Goal: Task Accomplishment & Management: Use online tool/utility

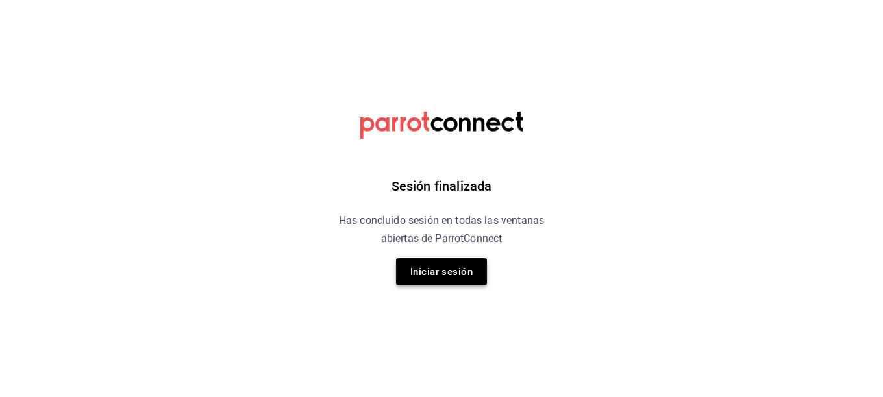
click at [463, 275] on button "Iniciar sesión" at bounding box center [441, 271] width 91 height 27
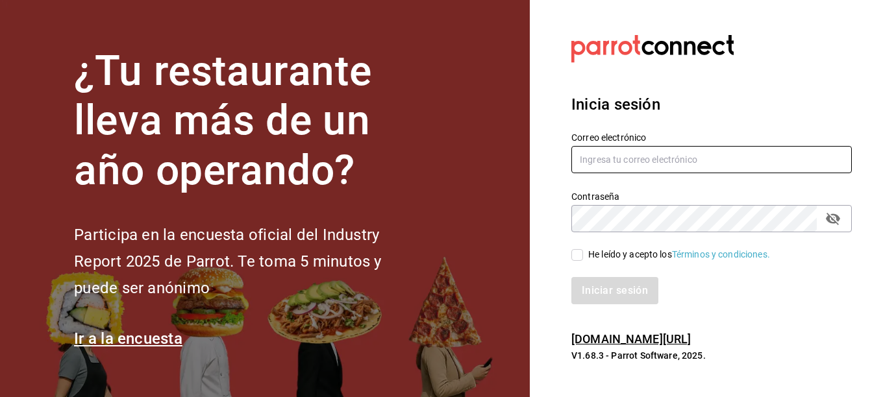
type input "[EMAIL_ADDRESS][DOMAIN_NAME]"
click at [585, 256] on span "He leído y acepto los Términos y condiciones." at bounding box center [676, 255] width 187 height 14
click at [583, 256] on input "He leído y acepto los Términos y condiciones." at bounding box center [577, 255] width 12 height 12
click at [585, 256] on span "He leído y acepto los Términos y condiciones." at bounding box center [676, 255] width 187 height 14
click at [583, 256] on input "He leído y acepto los Términos y condiciones." at bounding box center [577, 255] width 12 height 12
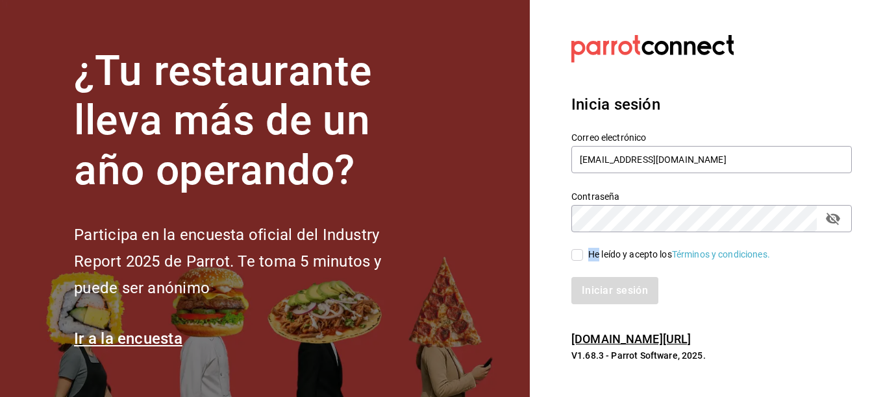
click at [578, 257] on input "He leído y acepto los Términos y condiciones." at bounding box center [577, 255] width 12 height 12
checkbox input "true"
click at [606, 288] on button "Iniciar sesión" at bounding box center [615, 290] width 88 height 27
click at [606, 288] on div "Iniciar sesión" at bounding box center [711, 290] width 280 height 27
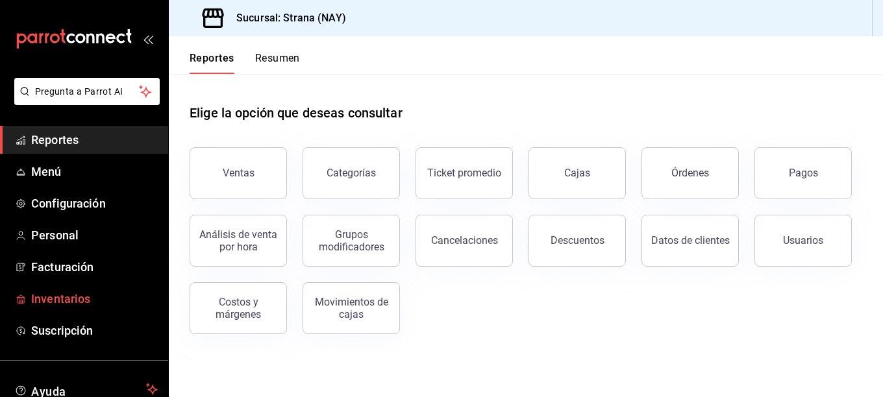
click at [82, 295] on span "Inventarios" at bounding box center [94, 299] width 127 height 18
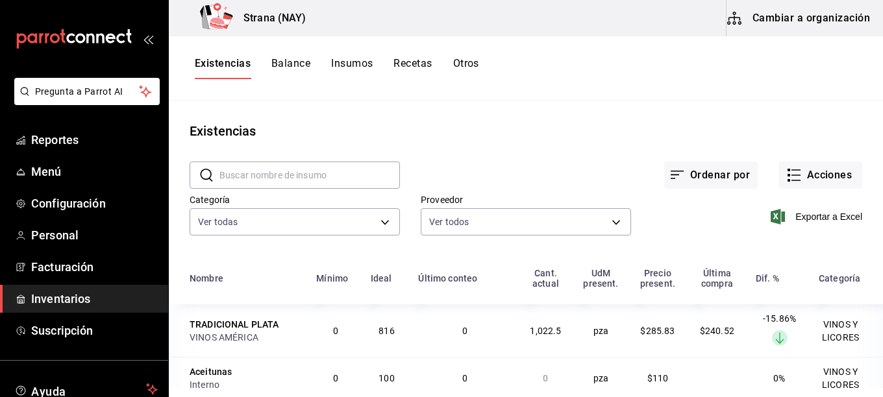
scroll to position [65, 0]
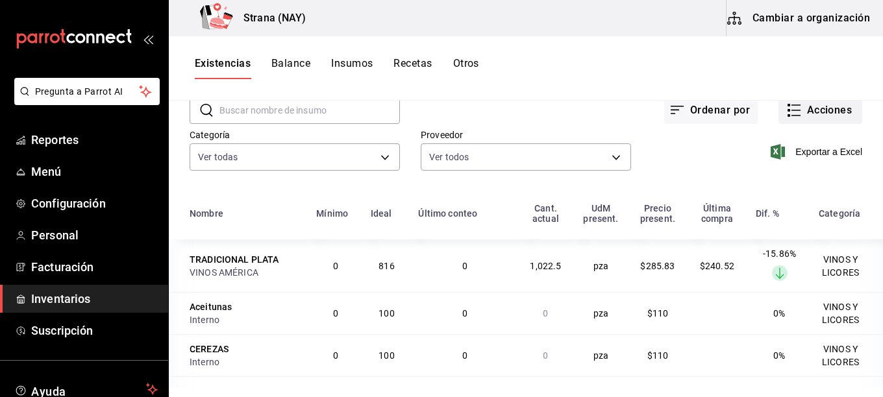
click at [793, 104] on button "Acciones" at bounding box center [820, 110] width 84 height 27
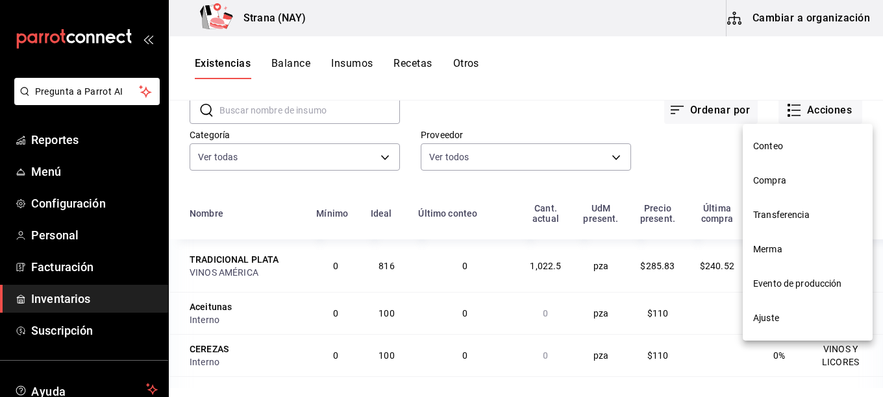
click at [766, 152] on span "Conteo" at bounding box center [807, 147] width 109 height 14
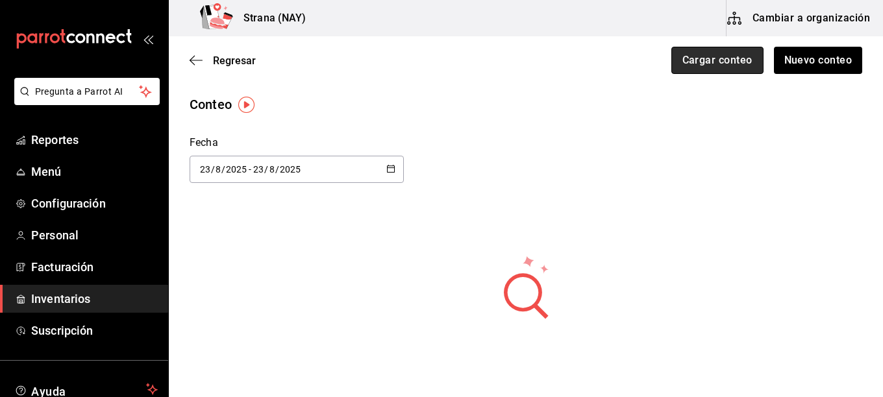
click at [735, 62] on button "Cargar conteo" at bounding box center [717, 60] width 92 height 27
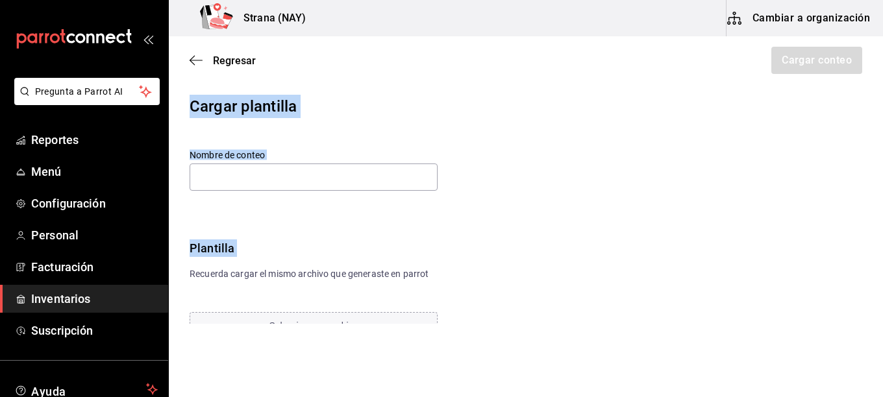
click at [761, 152] on main "Regresar Cargar conteo Cargar plantilla Nombre de conteo Plantilla Recuerda car…" at bounding box center [526, 188] width 714 height 305
click at [234, 64] on span "Regresar" at bounding box center [234, 61] width 43 height 12
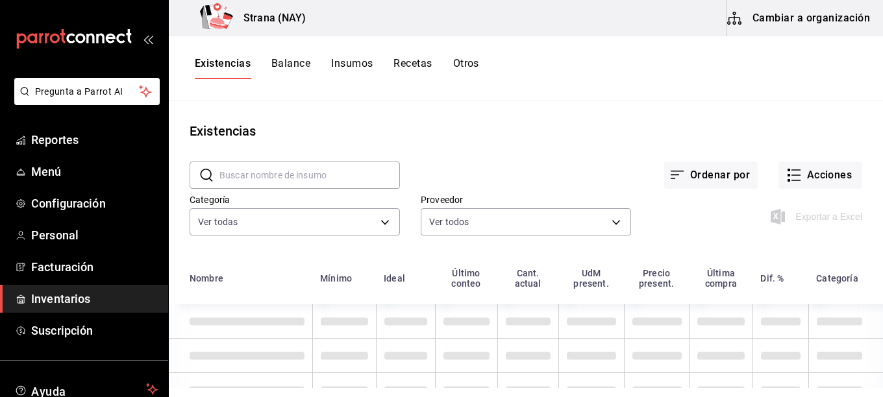
click at [803, 189] on div "Exportar a Excel" at bounding box center [746, 206] width 231 height 66
click at [803, 182] on button "Acciones" at bounding box center [820, 175] width 84 height 27
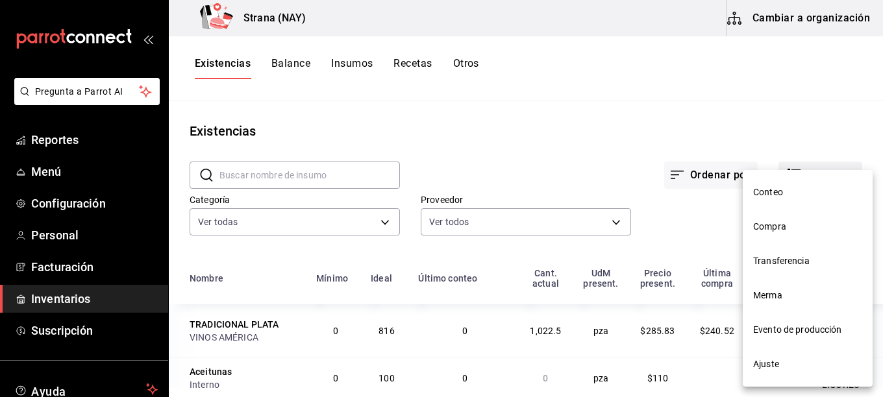
click at [783, 173] on div "Conteo Compra Transferencia Merma Evento de producción Ajuste" at bounding box center [441, 198] width 883 height 397
click at [775, 191] on span "Conteo" at bounding box center [807, 193] width 109 height 14
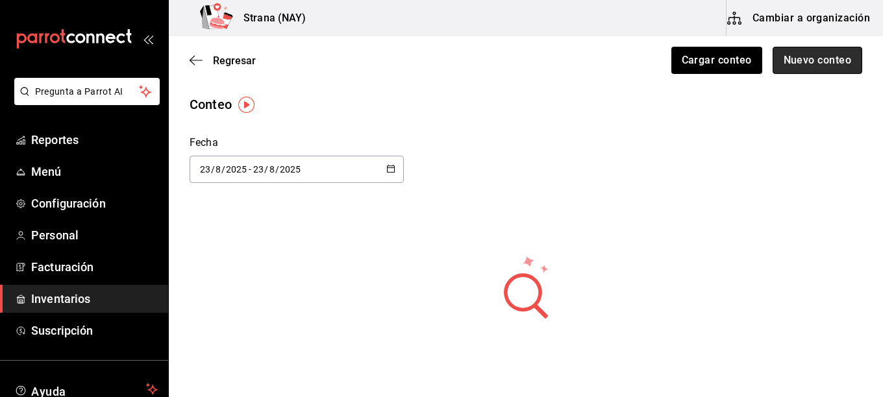
click at [797, 55] on button "Nuevo conteo" at bounding box center [817, 60] width 90 height 27
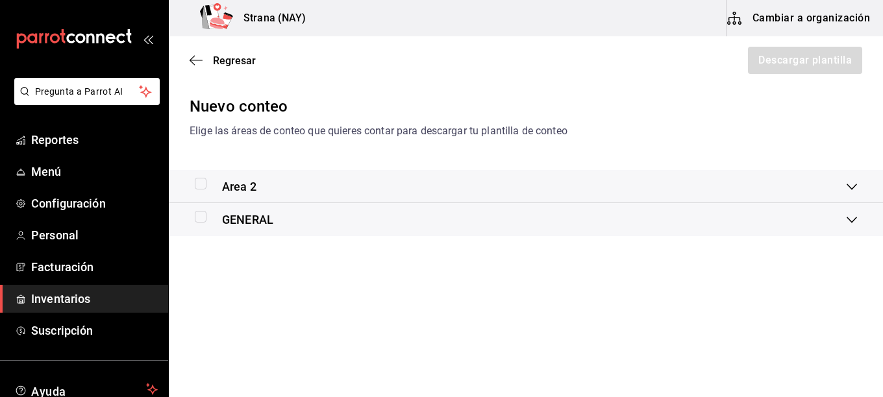
click at [201, 186] on input "checkbox" at bounding box center [201, 184] width 12 height 12
checkbox input "false"
click at [199, 218] on input "checkbox" at bounding box center [201, 217] width 12 height 12
checkbox input "true"
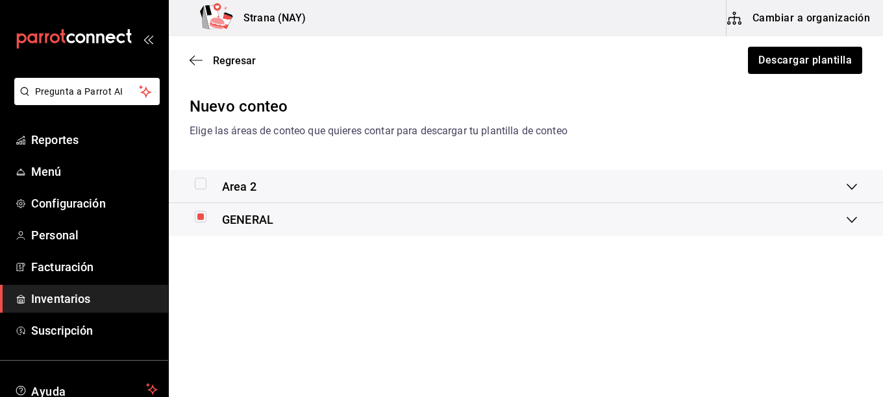
click at [201, 180] on input "checkbox" at bounding box center [201, 184] width 12 height 12
click at [202, 187] on input "checkbox" at bounding box center [201, 184] width 12 height 12
checkbox input "true"
click at [777, 51] on button "Descargar plantilla" at bounding box center [804, 60] width 116 height 27
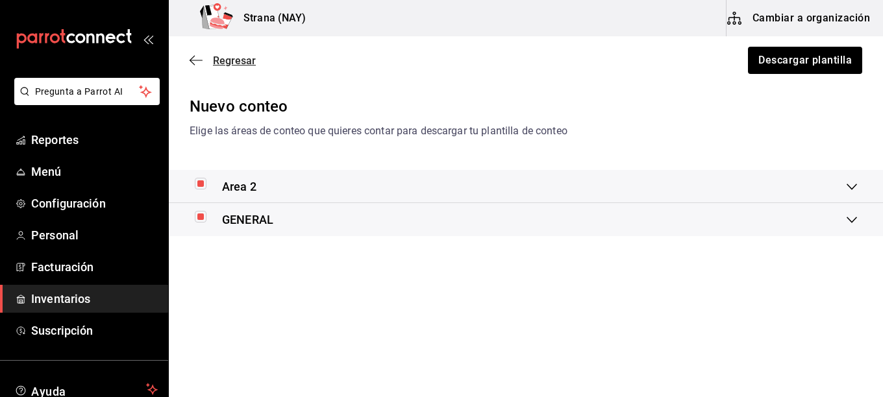
click at [234, 56] on span "Regresar" at bounding box center [234, 61] width 43 height 12
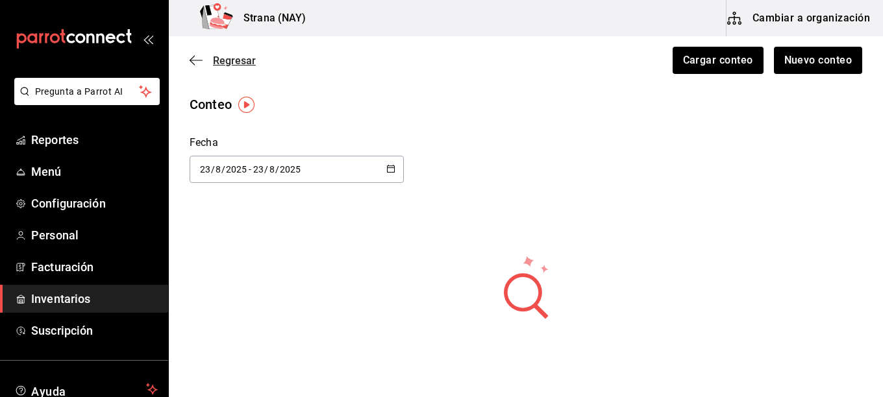
click at [249, 66] on span "Regresar" at bounding box center [234, 61] width 43 height 12
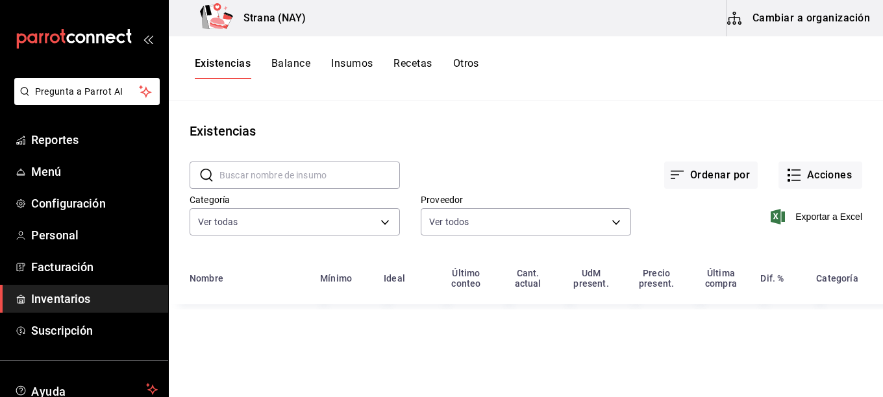
click at [296, 181] on input "text" at bounding box center [309, 175] width 180 height 26
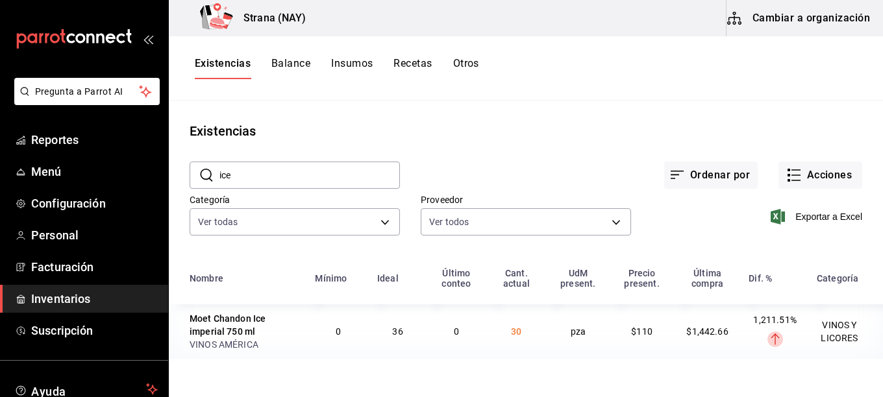
click at [263, 163] on input "ice" at bounding box center [309, 175] width 180 height 26
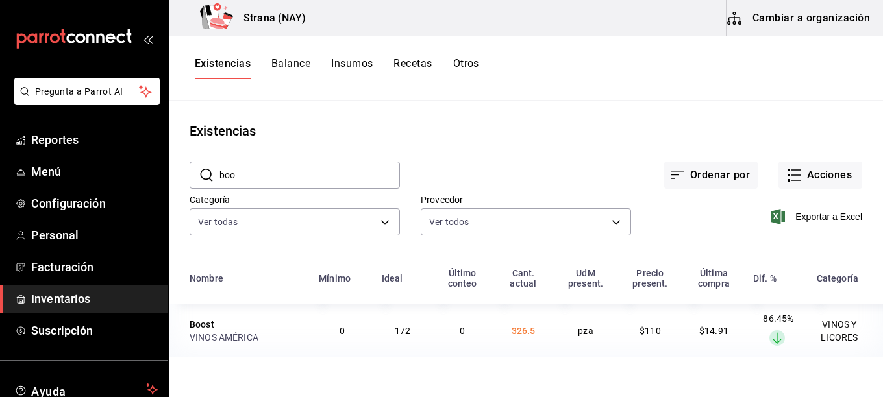
click at [258, 167] on input "boo" at bounding box center [309, 175] width 180 height 26
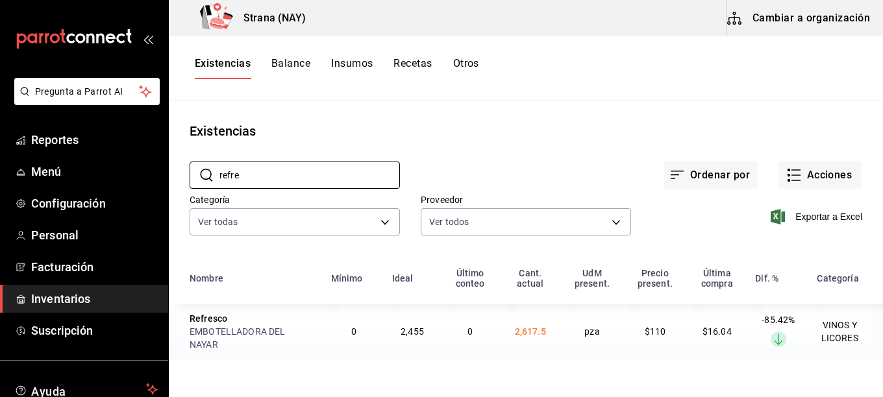
type input "refre"
